Goal: Find specific page/section

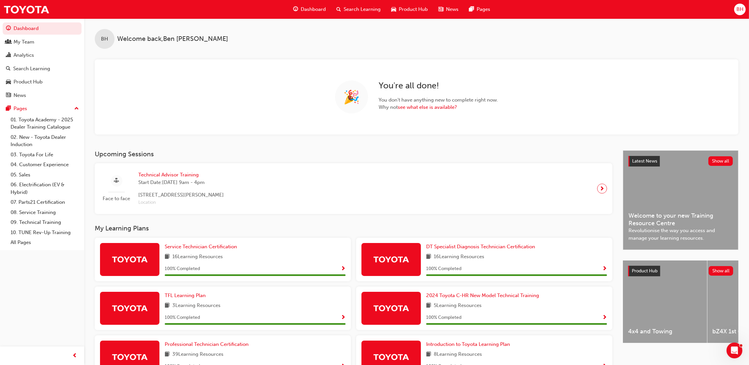
click at [365, 14] on div "Search Learning" at bounding box center [358, 10] width 55 height 14
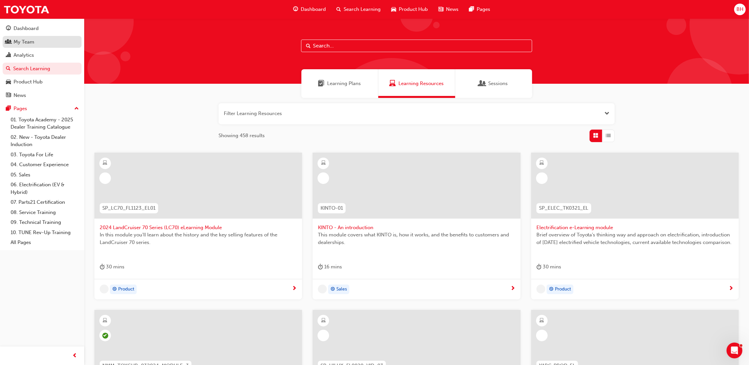
click at [28, 37] on link "My Team" at bounding box center [42, 42] width 79 height 12
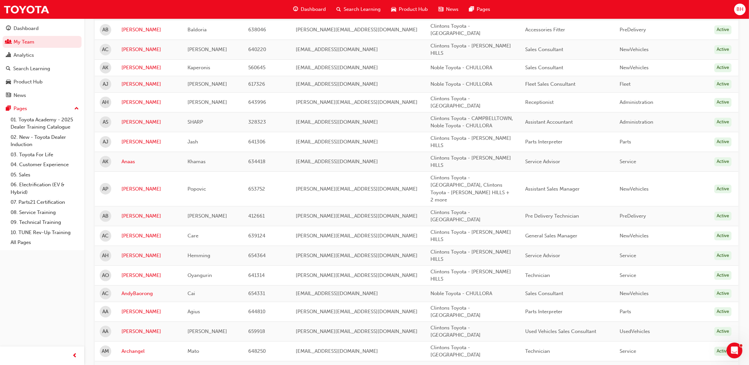
scroll to position [301, 0]
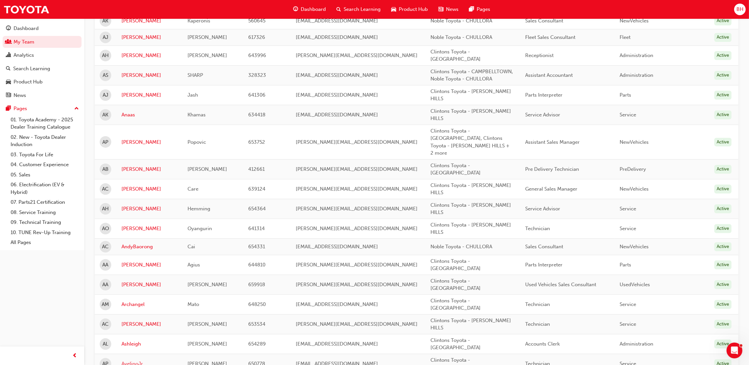
click at [136, 360] on link "AvelinoJr" at bounding box center [150, 364] width 56 height 8
